Goal: Information Seeking & Learning: Check status

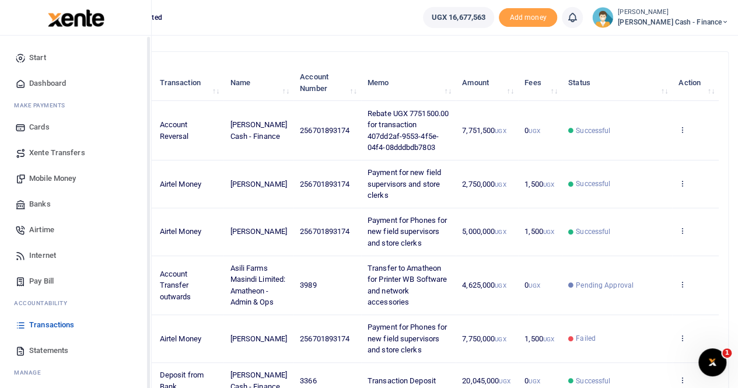
click at [43, 324] on span "Transactions" at bounding box center [51, 325] width 45 height 12
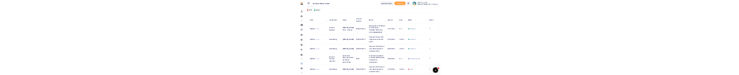
scroll to position [117, 0]
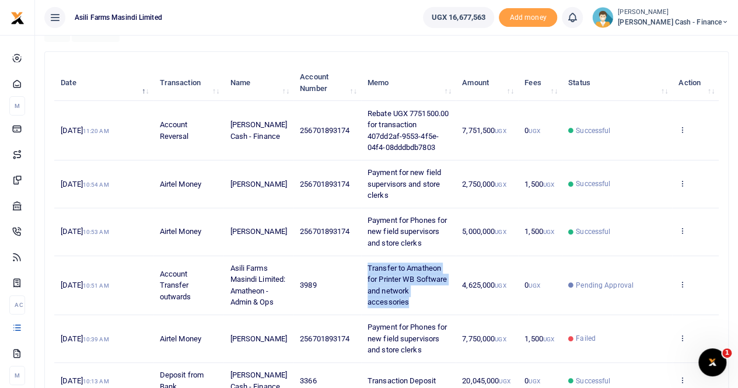
drag, startPoint x: 368, startPoint y: 284, endPoint x: 427, endPoint y: 314, distance: 66.5
click at [427, 314] on td "Transfer to Amatheon for Printer WB Software and network accessories" at bounding box center [408, 285] width 95 height 59
copy span "Transfer to Amatheon for Printer WB Software and network accessories"
